Goal: Check status: Check status

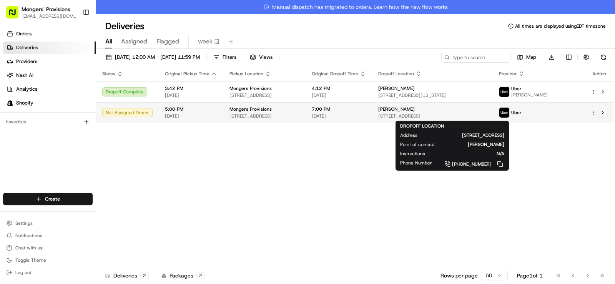
click at [442, 115] on span "[STREET_ADDRESS]" at bounding box center [432, 116] width 108 height 6
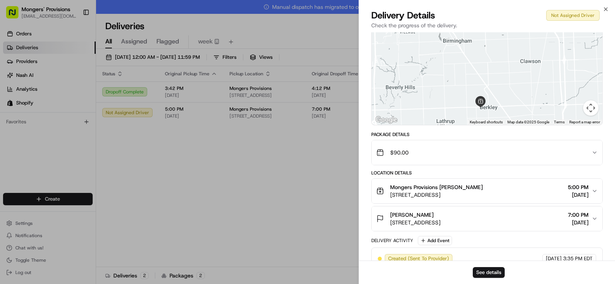
scroll to position [85, 0]
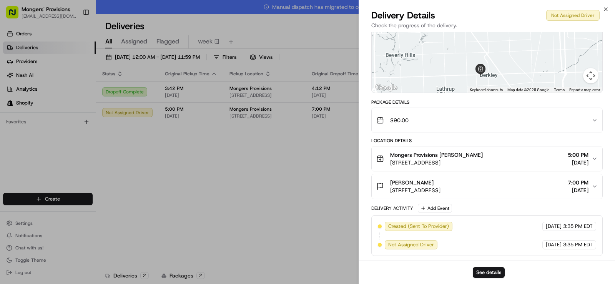
click at [441, 190] on span "[STREET_ADDRESS]" at bounding box center [415, 191] width 50 height 8
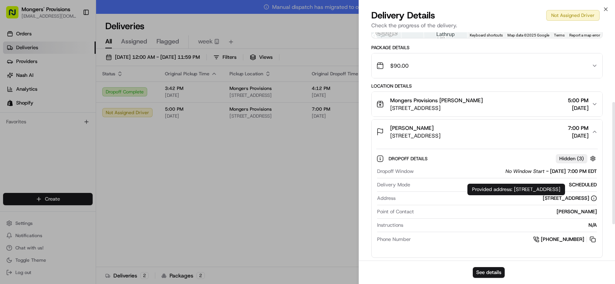
scroll to position [121, 0]
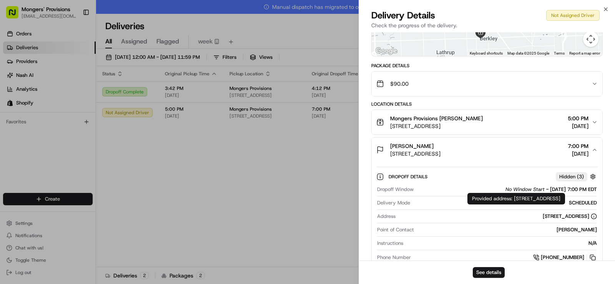
click at [594, 218] on icon at bounding box center [594, 216] width 6 height 6
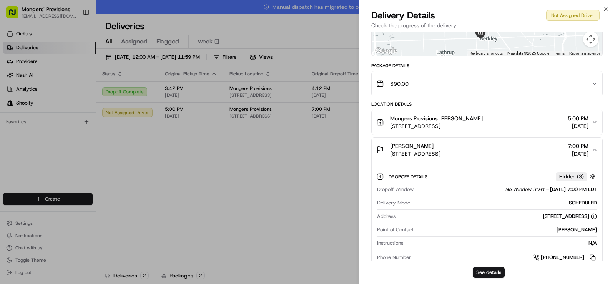
click at [543, 214] on div "[STREET_ADDRESS]" at bounding box center [570, 216] width 54 height 7
click at [477, 213] on div "[STREET_ADDRESS]" at bounding box center [498, 216] width 198 height 7
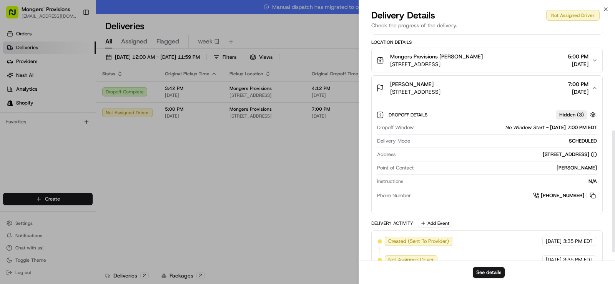
scroll to position [198, 0]
